Goal: Task Accomplishment & Management: Manage account settings

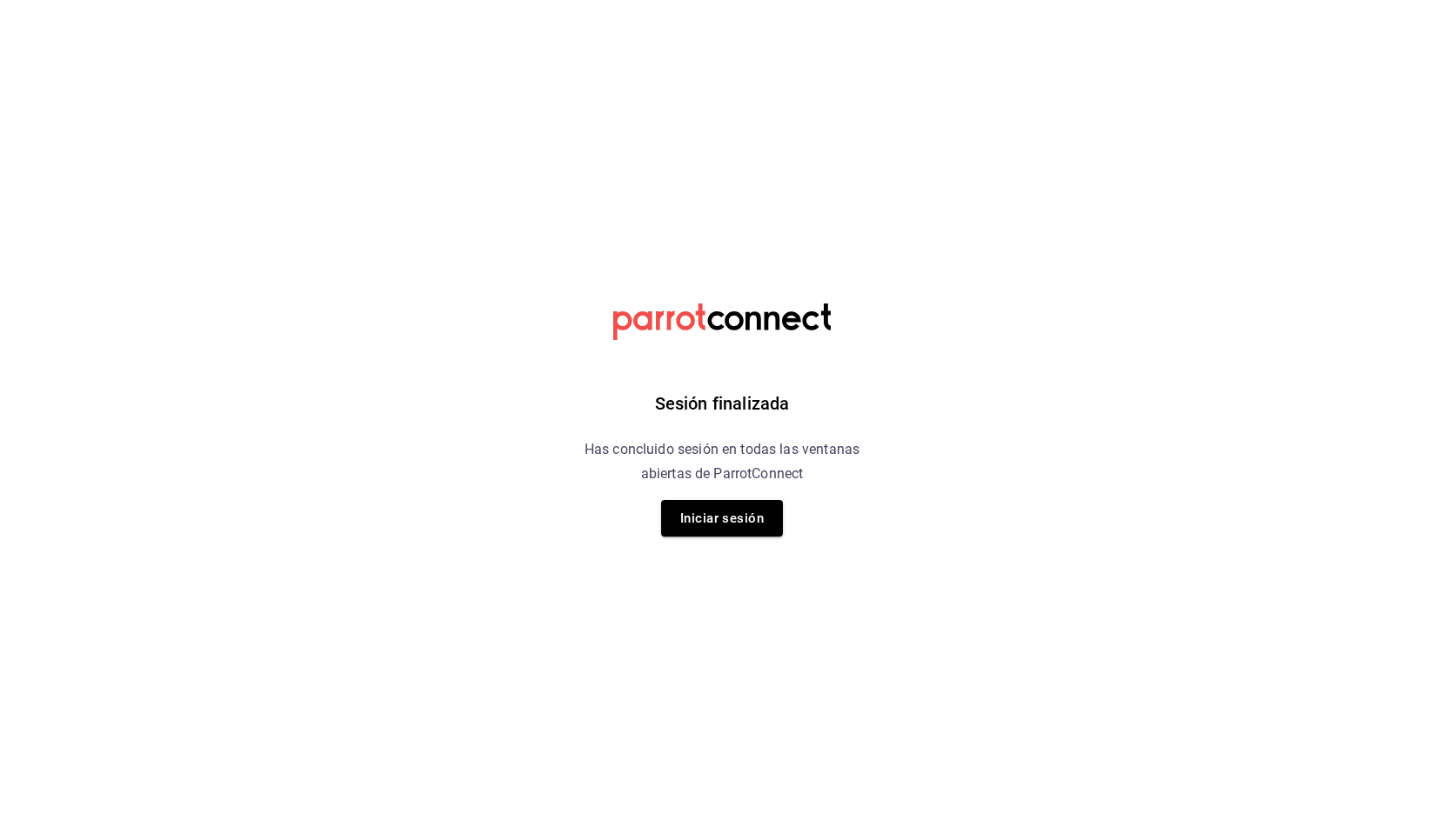
click at [712, 513] on button "Iniciar sesión" at bounding box center [722, 518] width 122 height 37
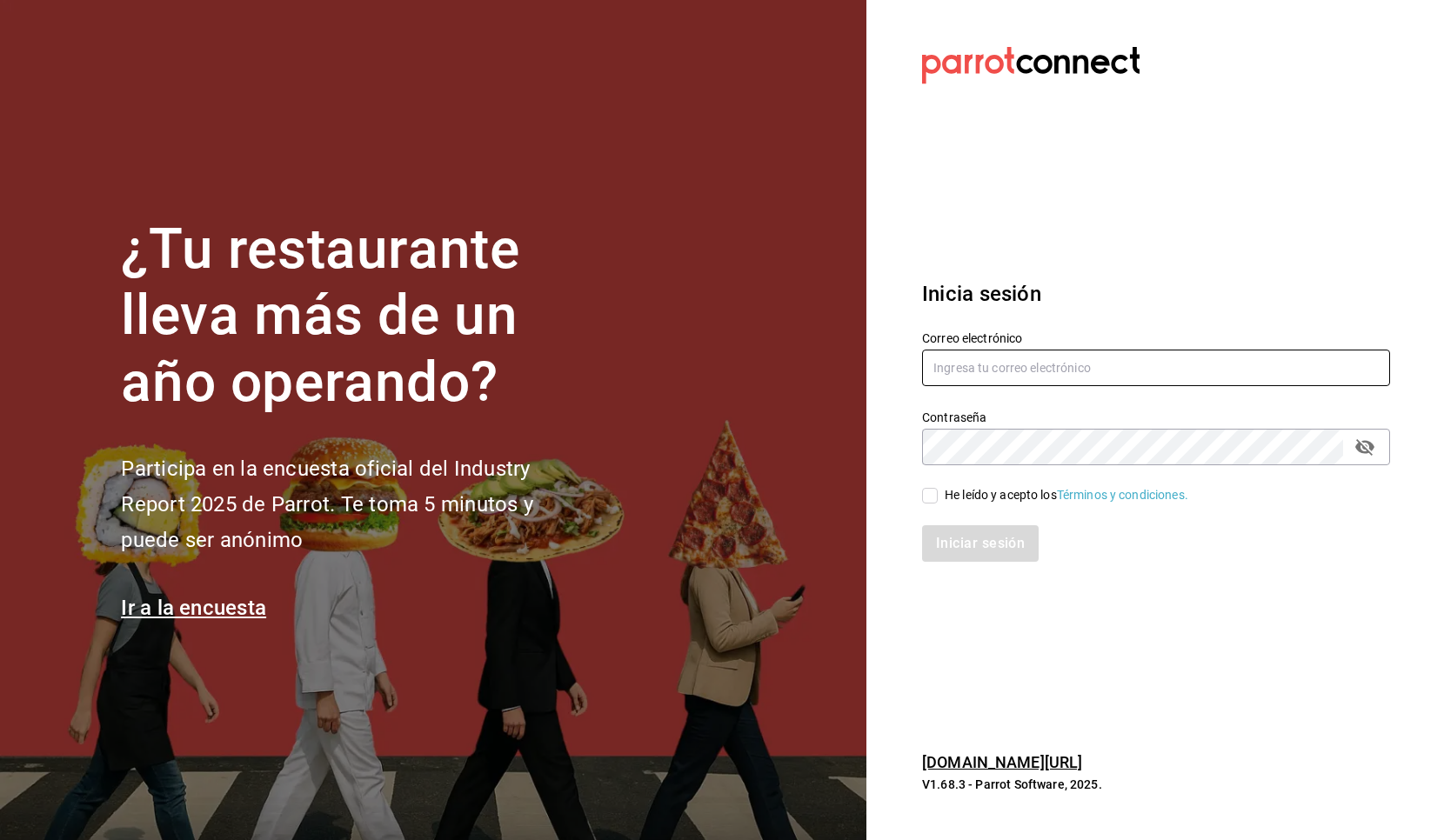
type input "[EMAIL_ADDRESS][DOMAIN_NAME]"
click at [929, 496] on input "He leído y acepto los Términos y condiciones." at bounding box center [930, 496] width 16 height 16
checkbox input "true"
click at [964, 545] on button "Iniciar sesión" at bounding box center [981, 544] width 118 height 37
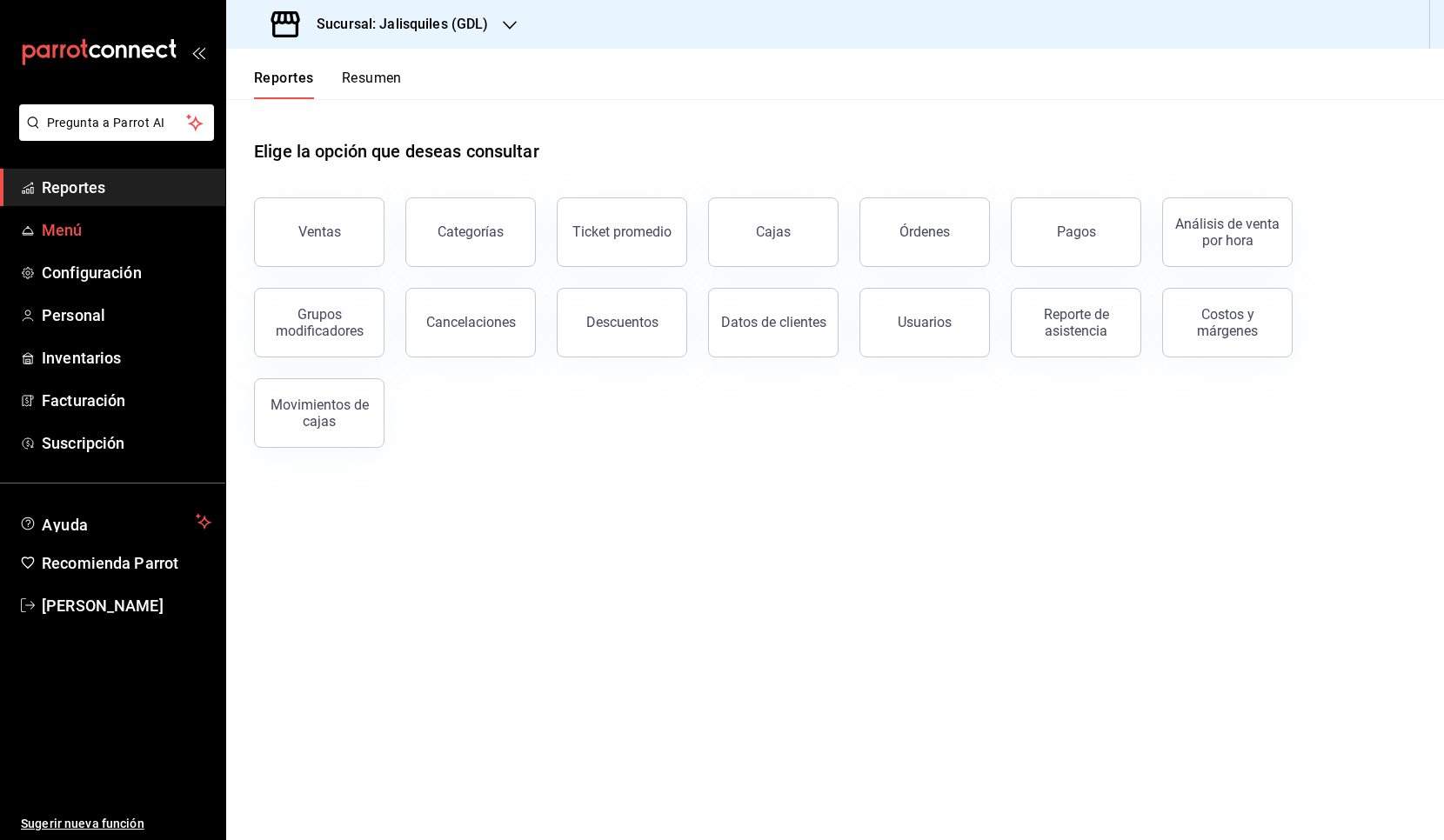
click at [55, 229] on span "Menú" at bounding box center [126, 229] width 170 height 24
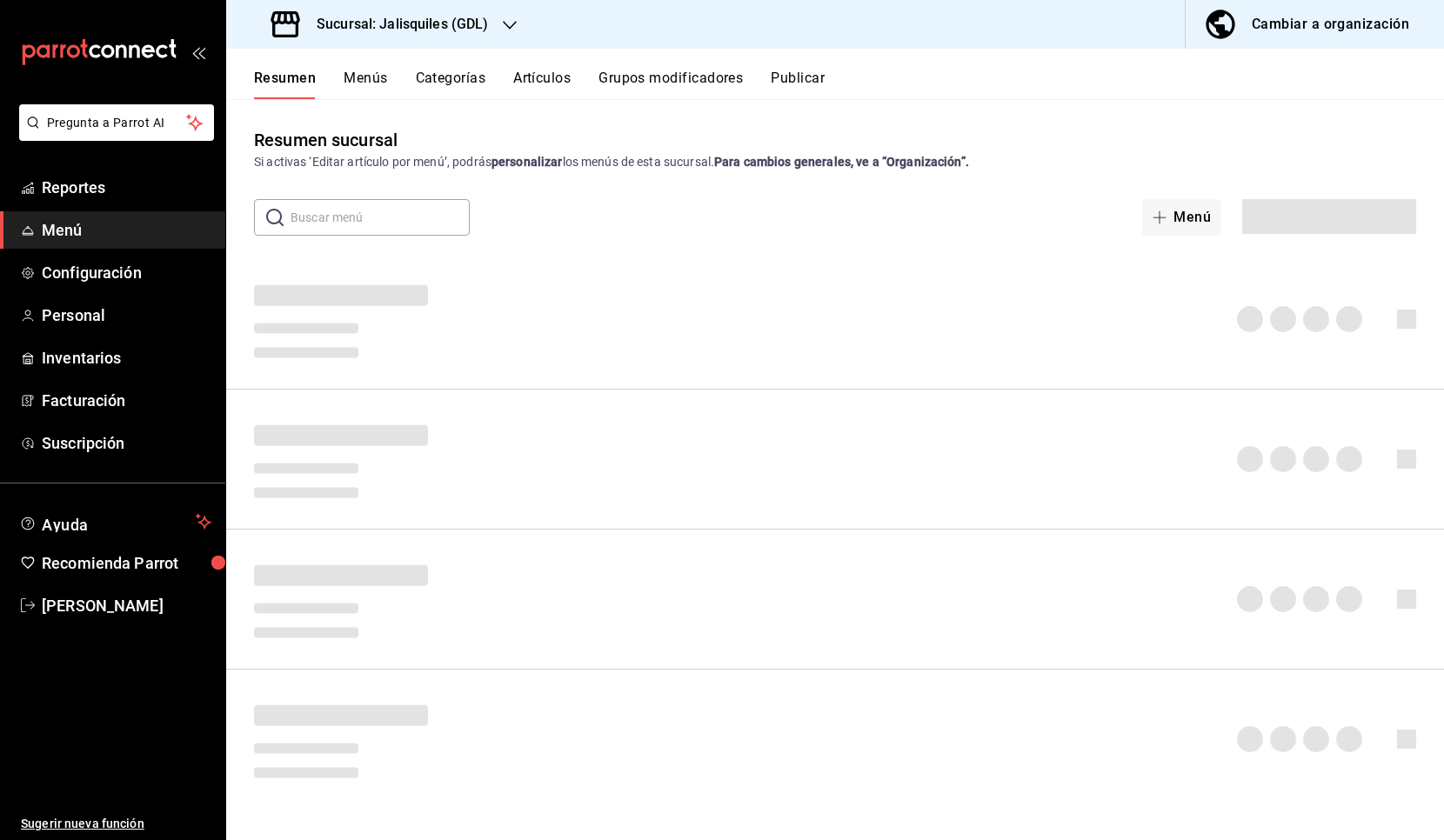
click at [464, 25] on h3 "Sucursal: Jalisquiles (GDL)" at bounding box center [395, 25] width 186 height 21
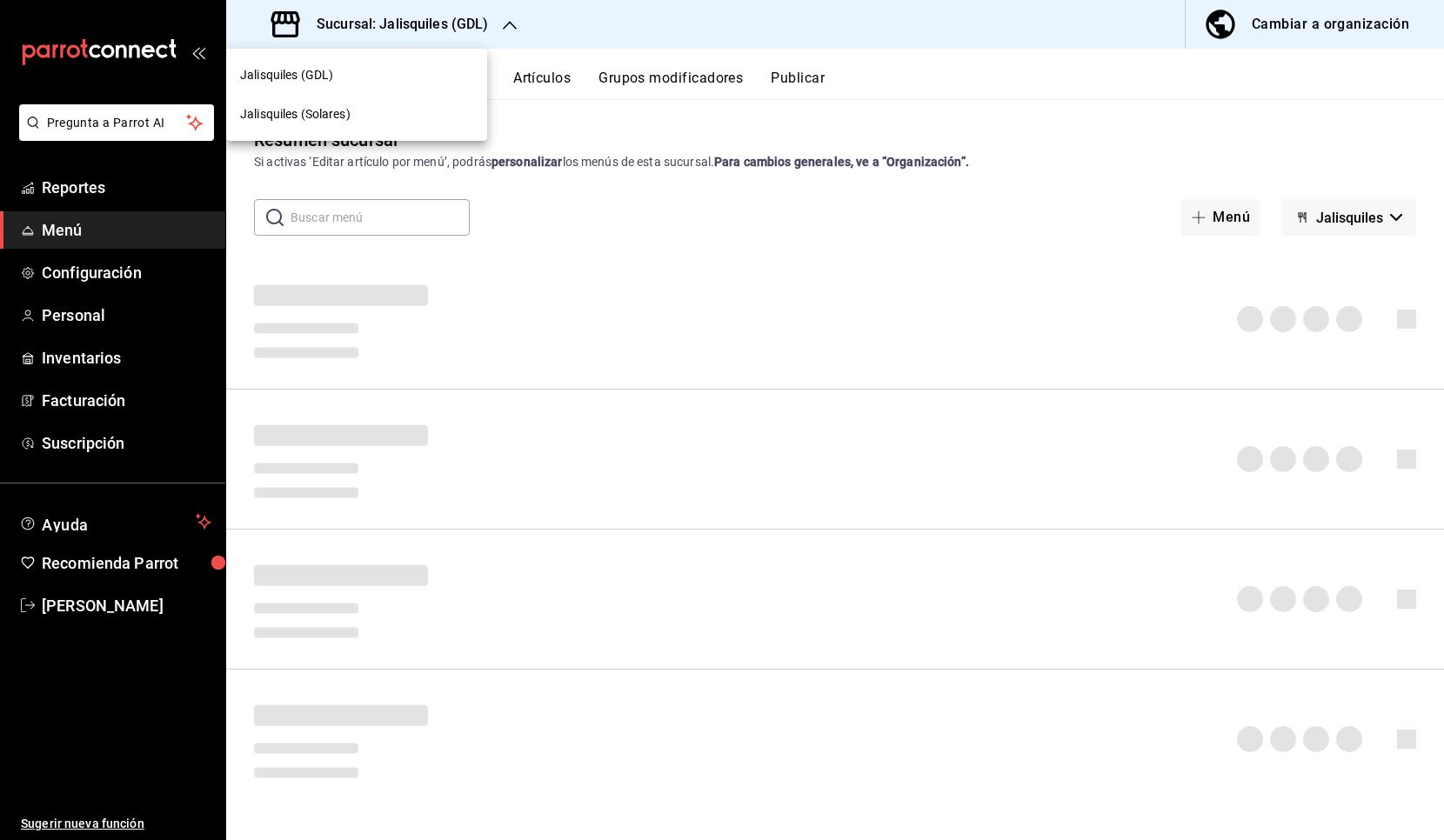
click at [326, 114] on span "Jalisquiles (Solares)" at bounding box center [294, 114] width 110 height 18
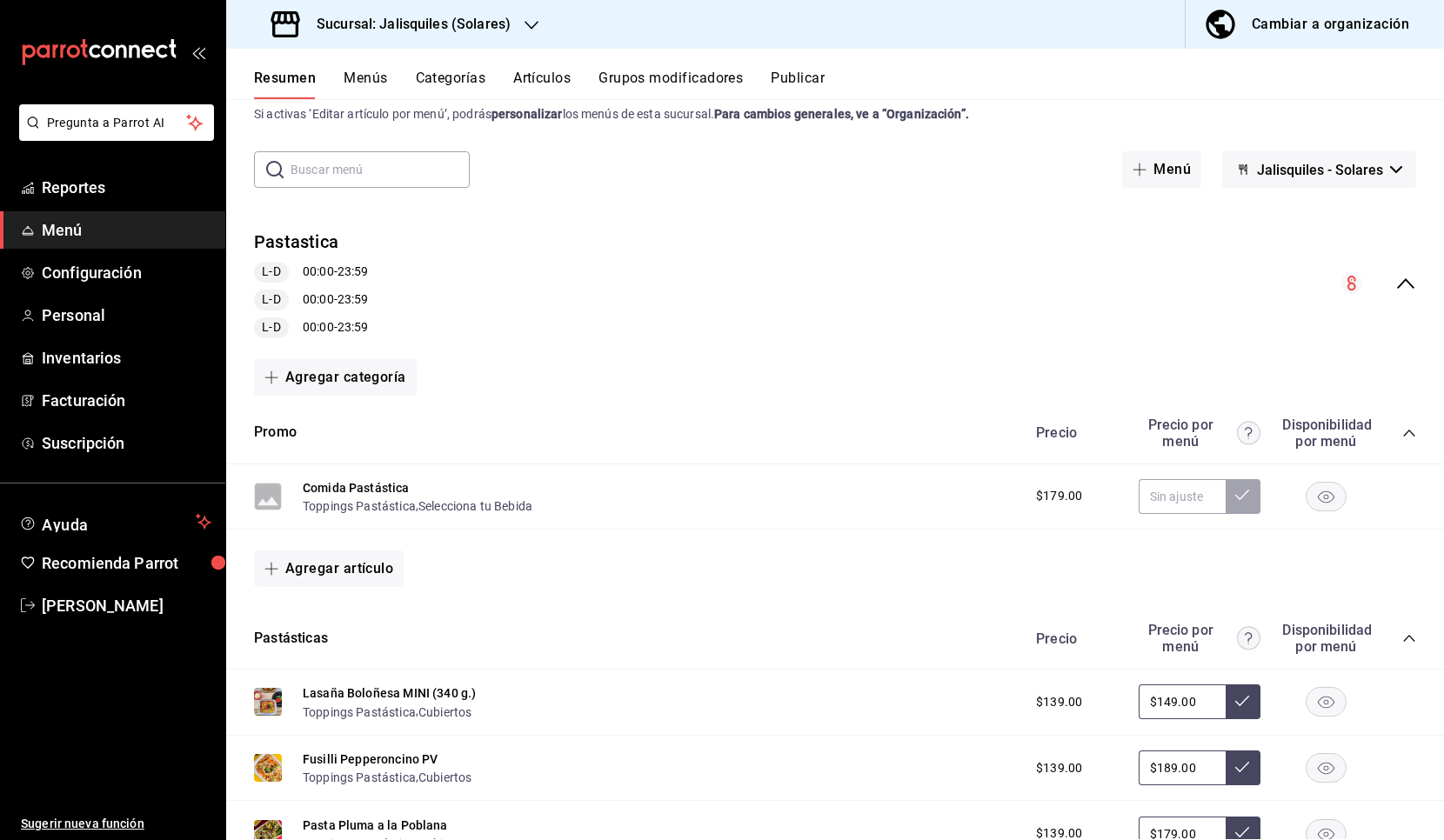
scroll to position [47, 0]
click at [1405, 283] on icon "collapse-menu-row" at bounding box center [1406, 284] width 21 height 21
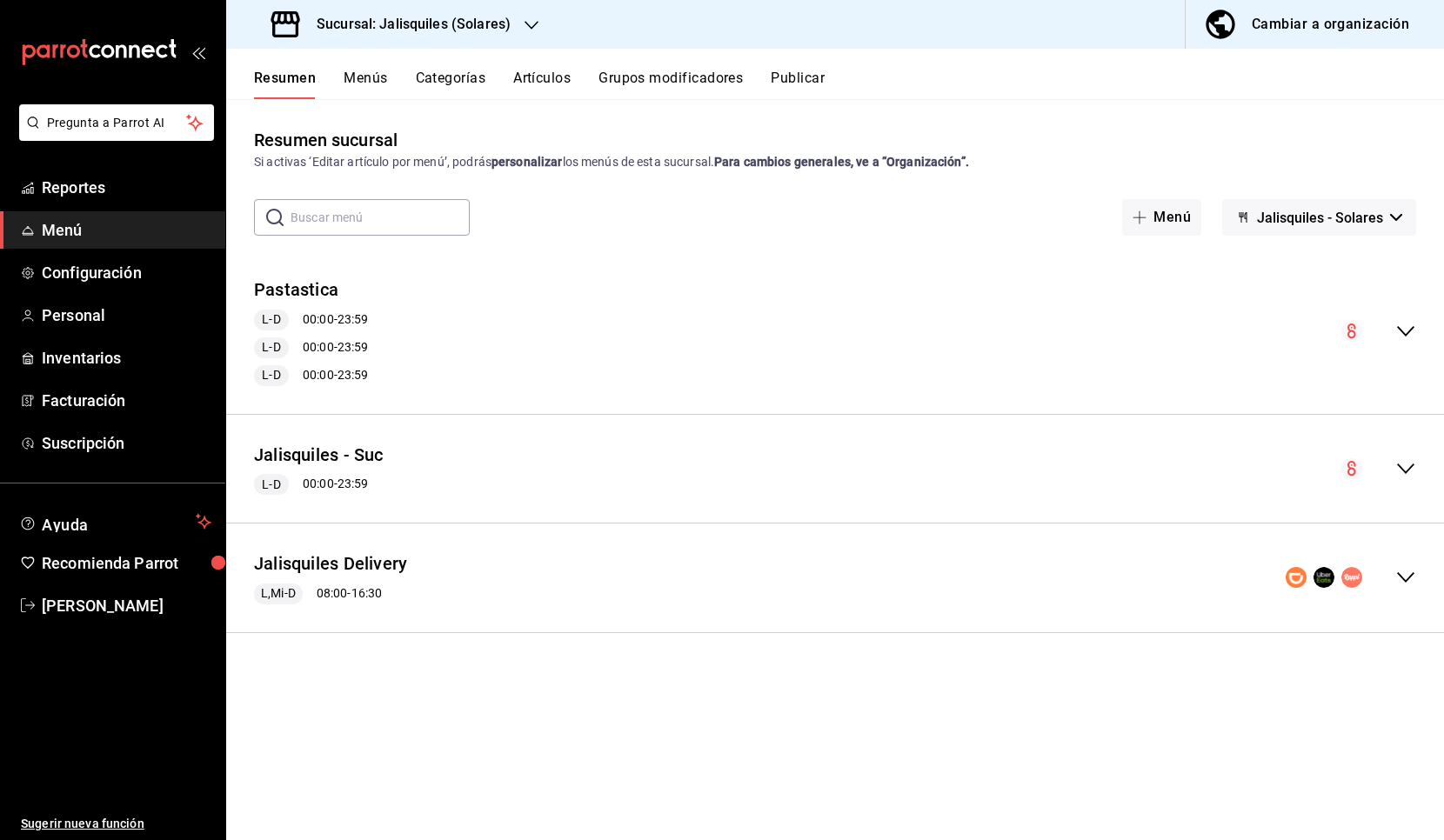
scroll to position [0, 0]
drag, startPoint x: 1402, startPoint y: 466, endPoint x: 1183, endPoint y: 439, distance: 220.7
click at [1402, 466] on icon "collapse-menu-row" at bounding box center [1406, 469] width 21 height 21
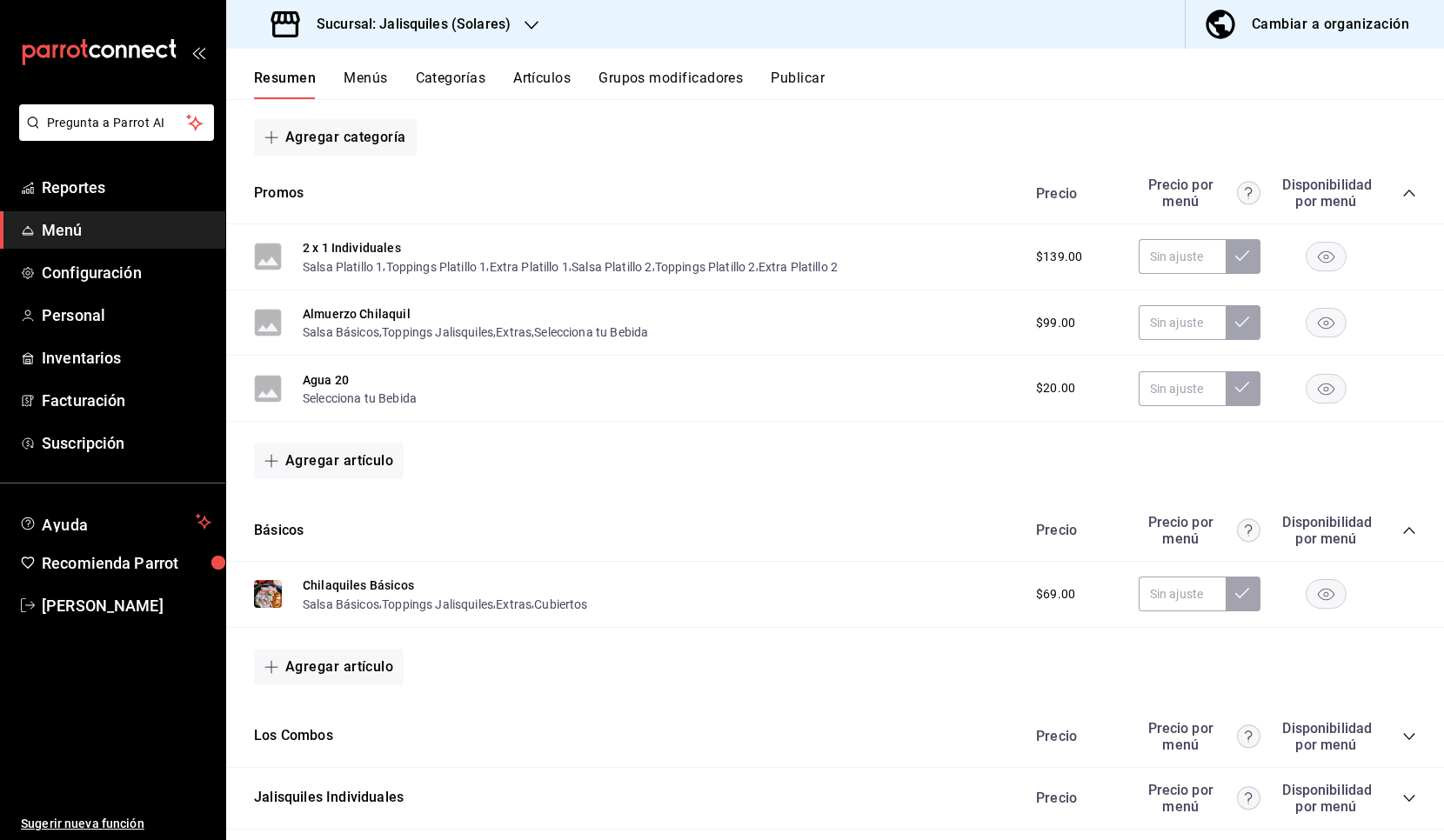
scroll to position [401, 0]
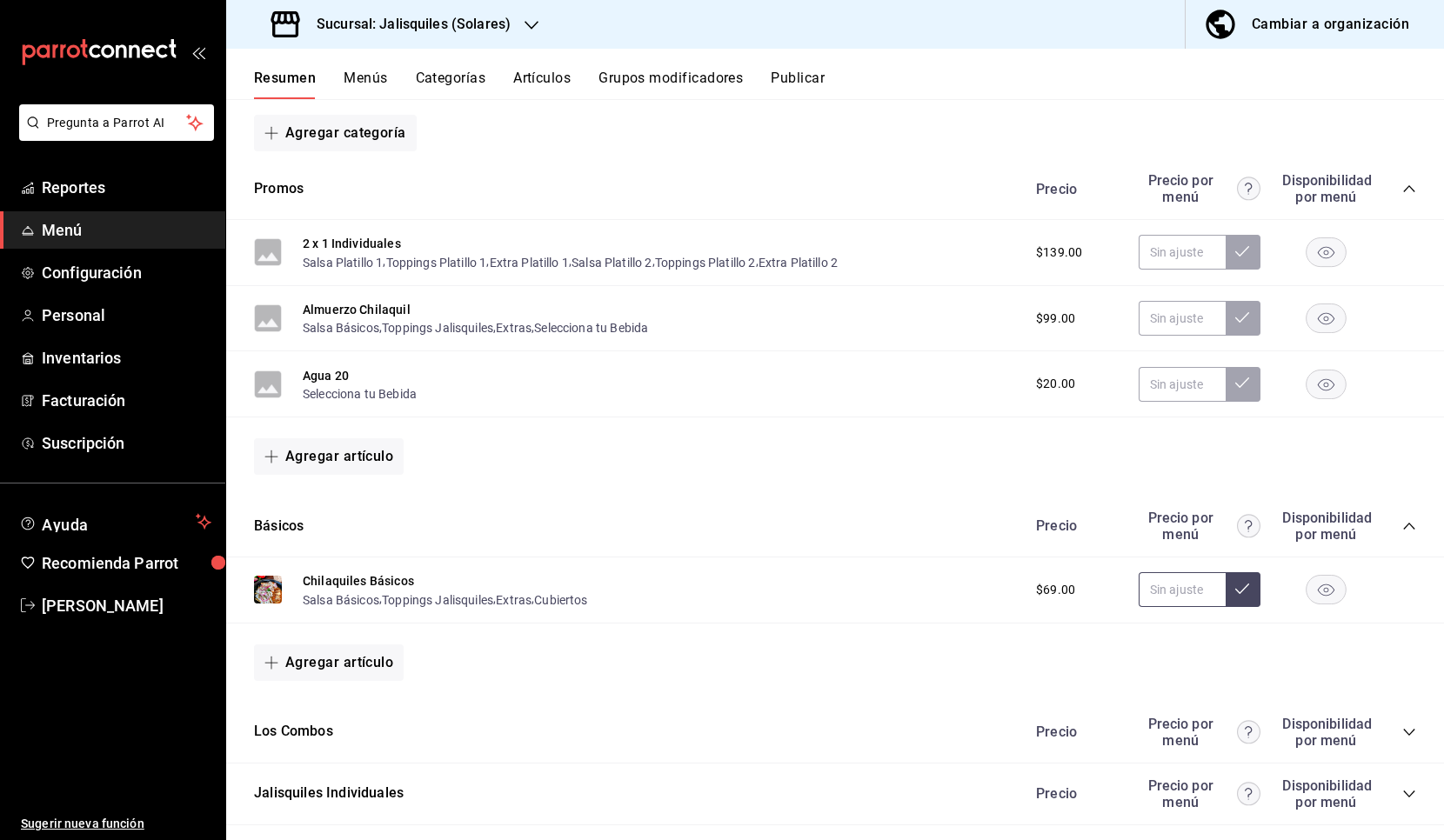
click at [1188, 584] on input "text" at bounding box center [1183, 590] width 87 height 35
type input "$79.00"
click at [1247, 586] on icon at bounding box center [1242, 589] width 14 height 14
